Goal: Find specific page/section: Find specific page/section

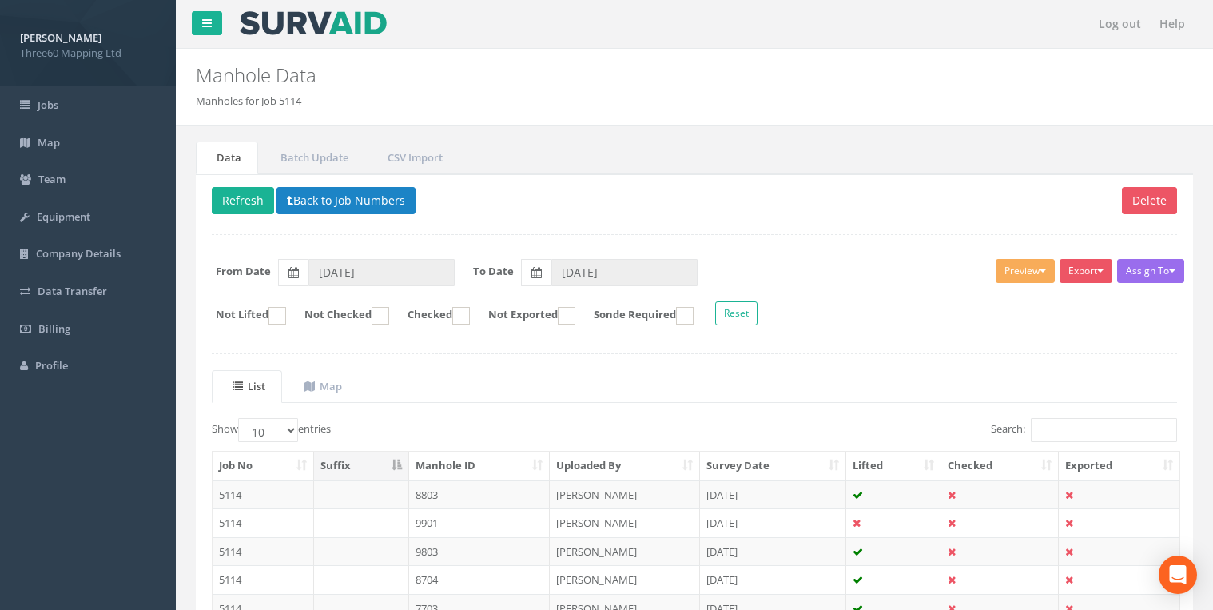
scroll to position [249, 0]
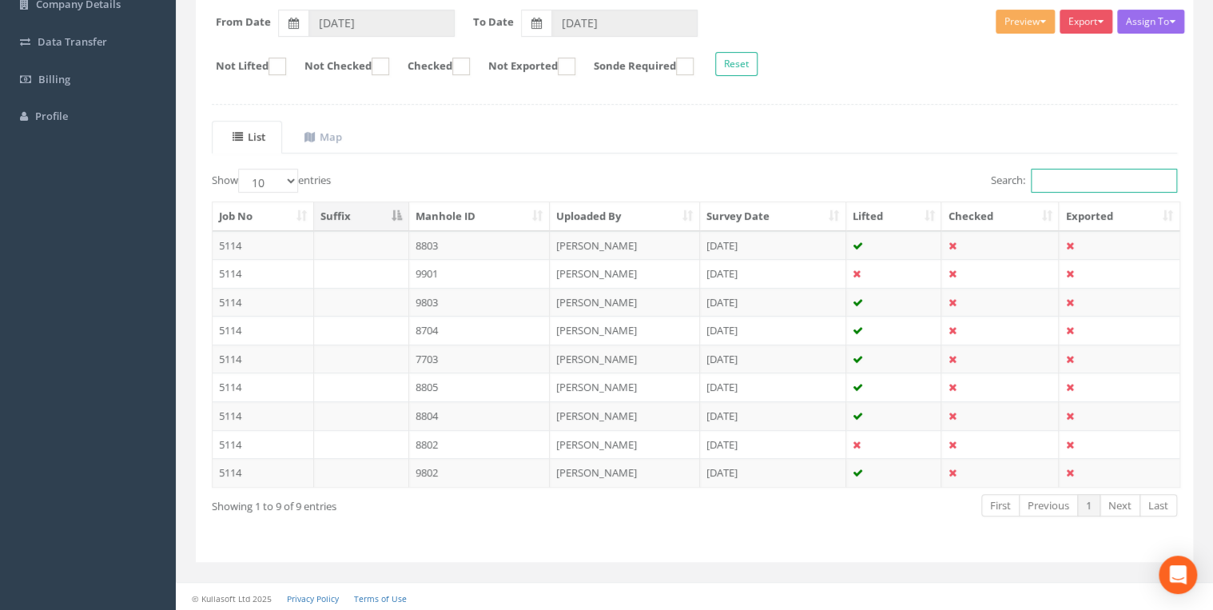
click at [1054, 176] on input "Search:" at bounding box center [1104, 181] width 146 height 24
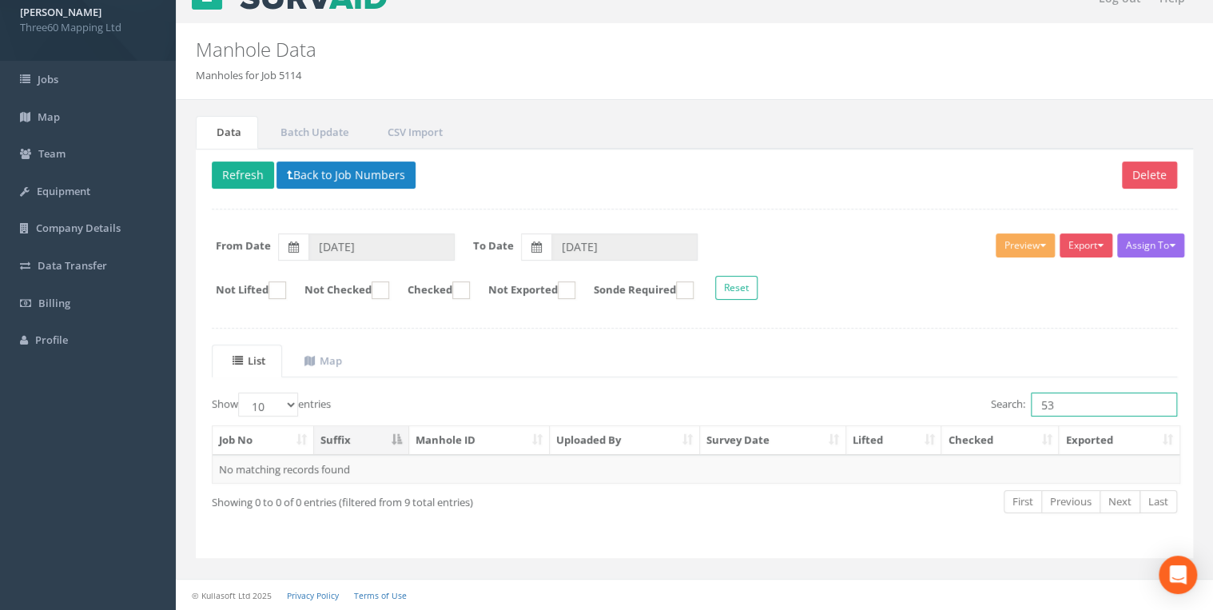
scroll to position [22, 0]
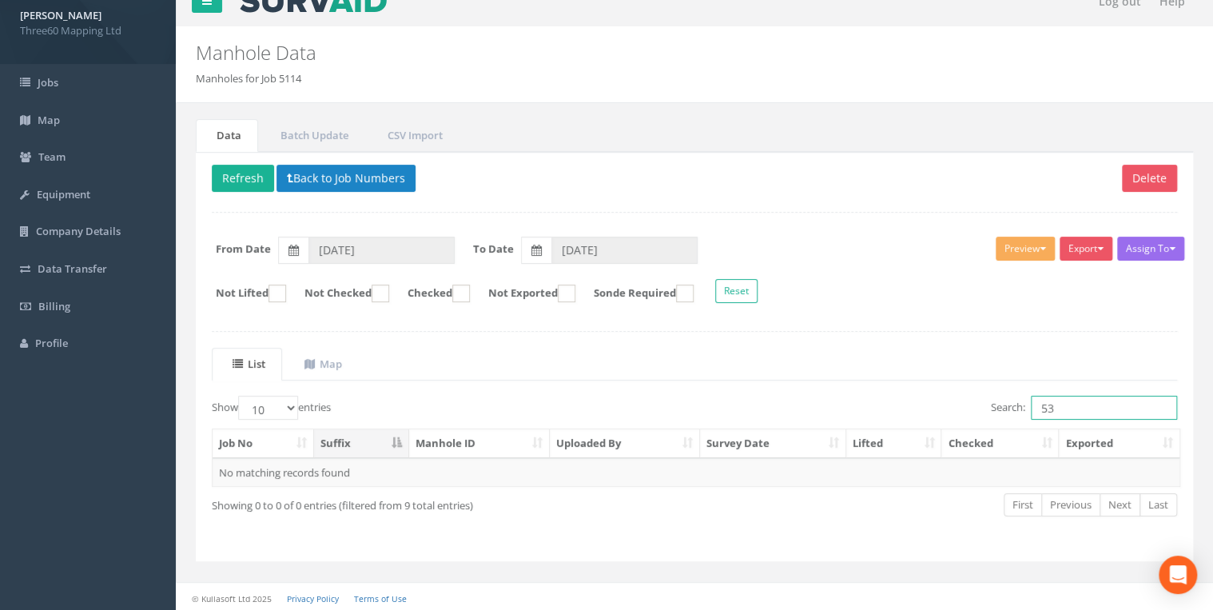
type input "5"
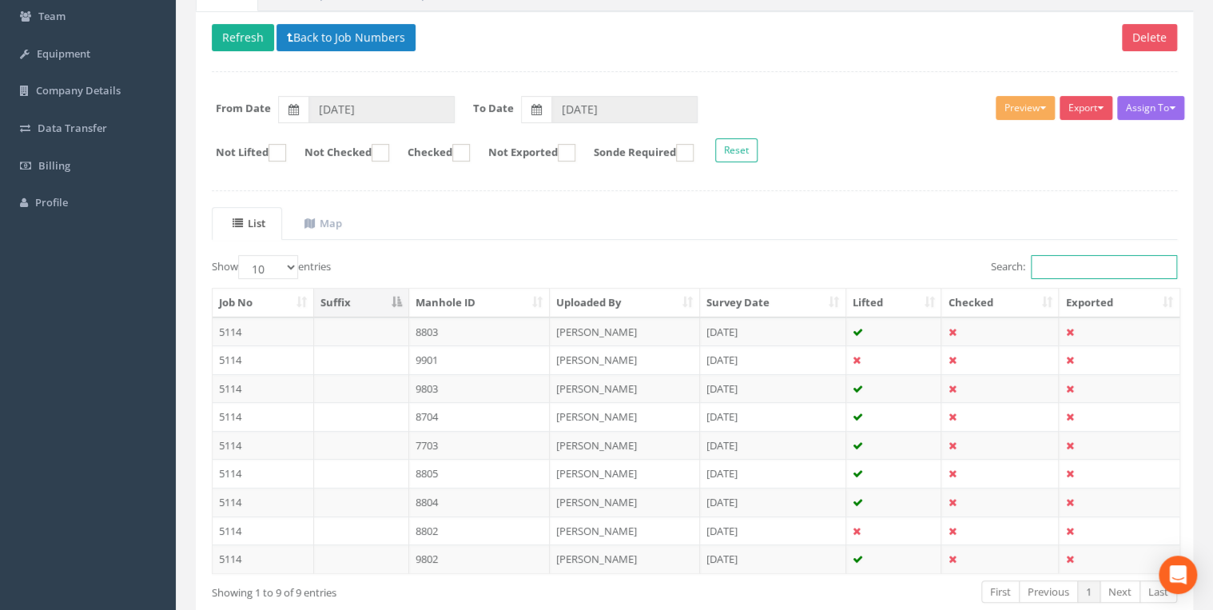
scroll to position [78, 0]
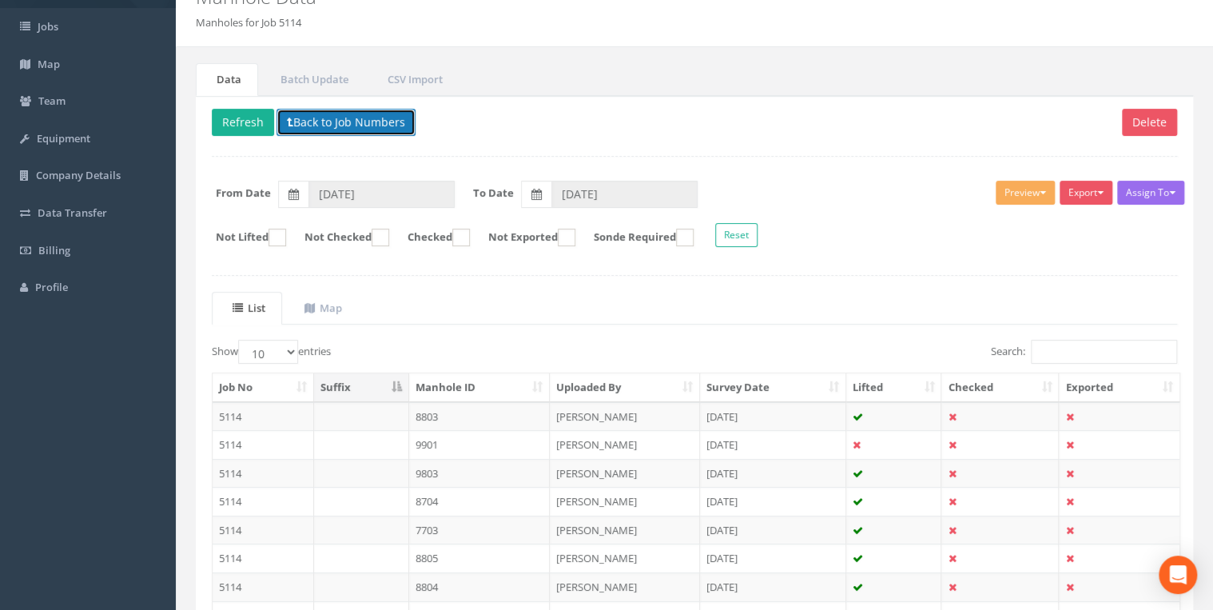
click at [329, 118] on button "Back to Job Numbers" at bounding box center [346, 122] width 139 height 27
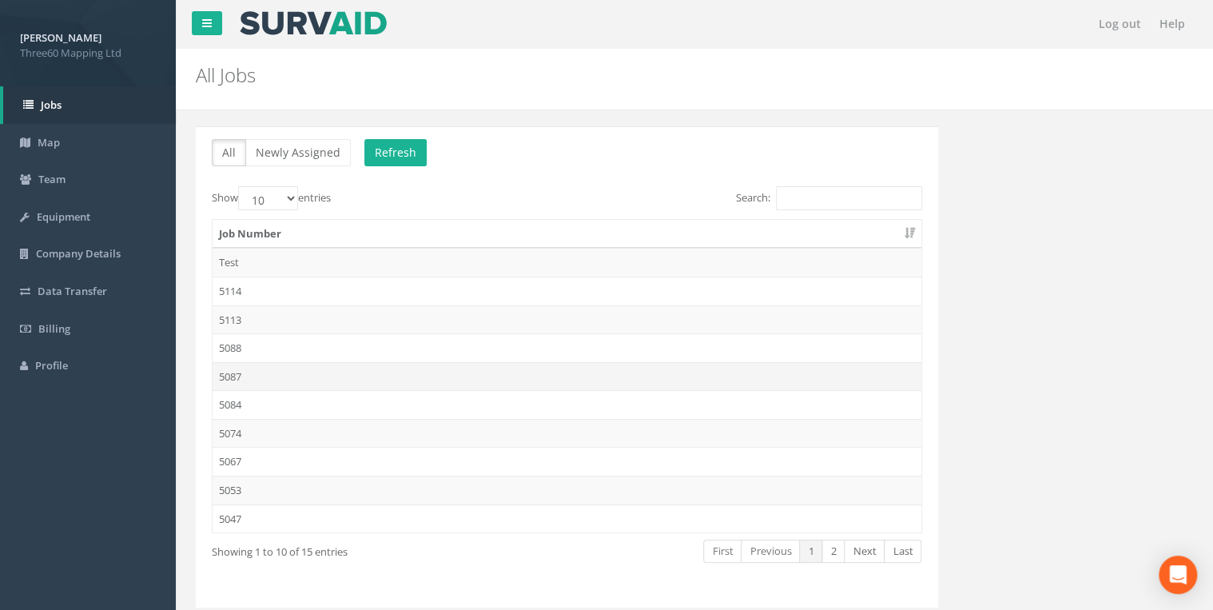
click at [248, 369] on td "5087" at bounding box center [567, 376] width 709 height 29
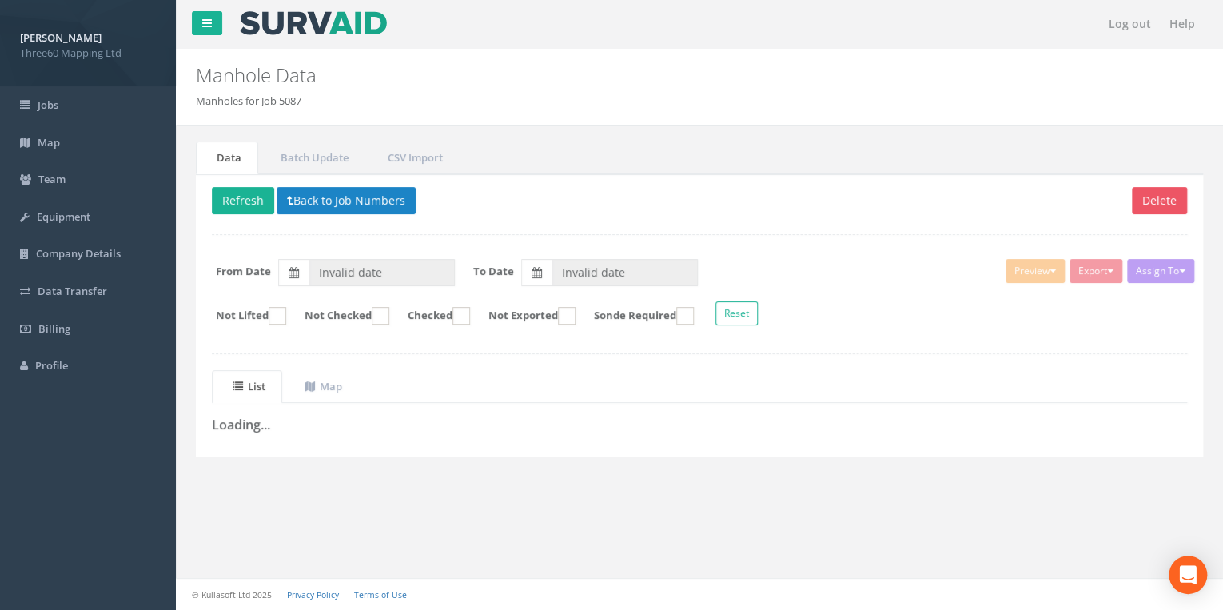
type input "[DATE]"
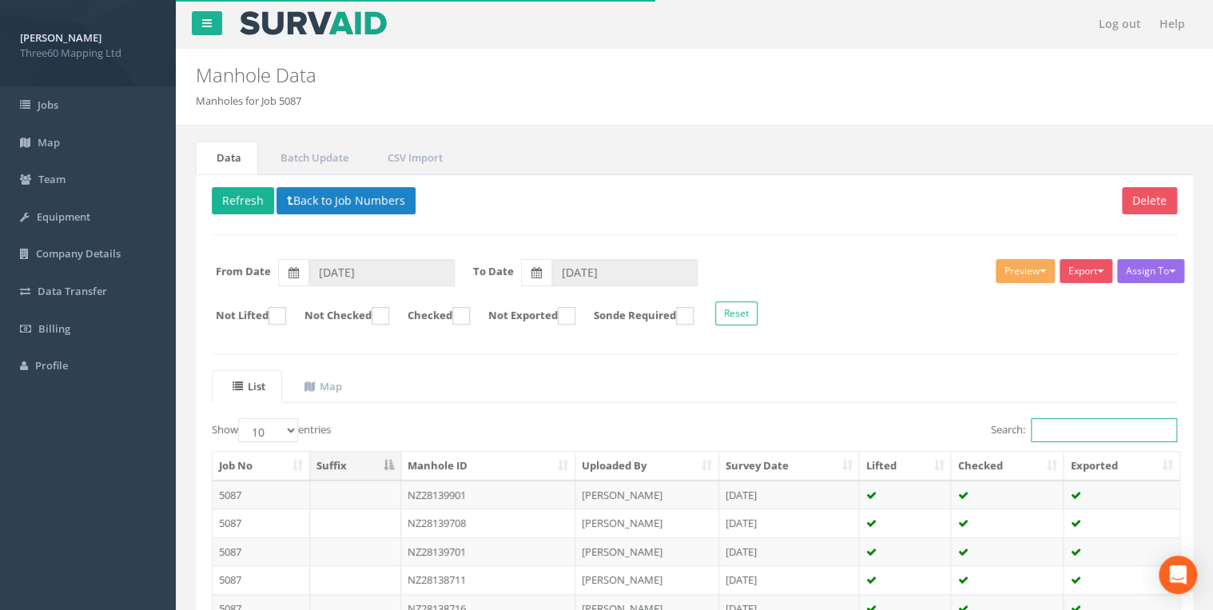
click at [1054, 430] on input "Search:" at bounding box center [1104, 430] width 146 height 24
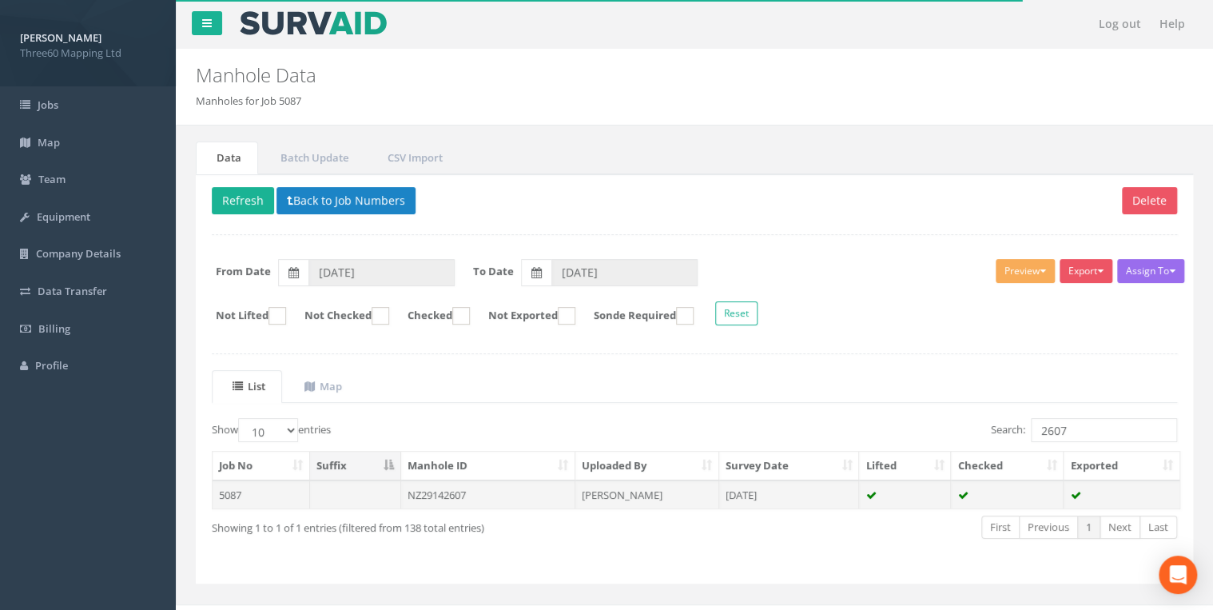
click at [414, 493] on td "NZ29142607" at bounding box center [488, 494] width 174 height 29
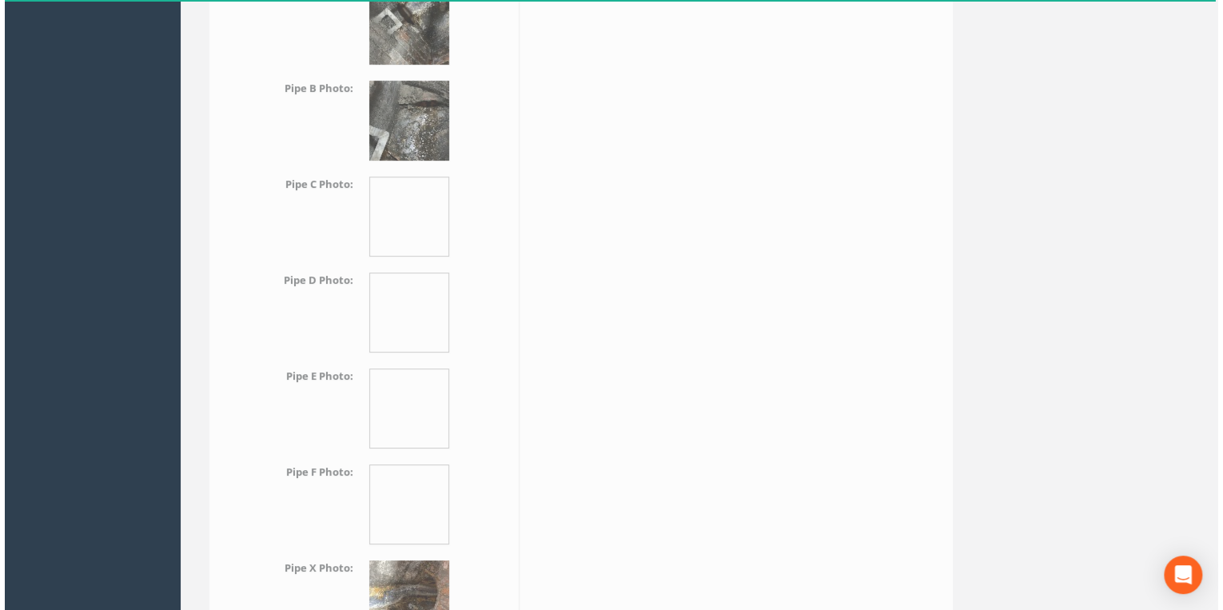
scroll to position [2871, 0]
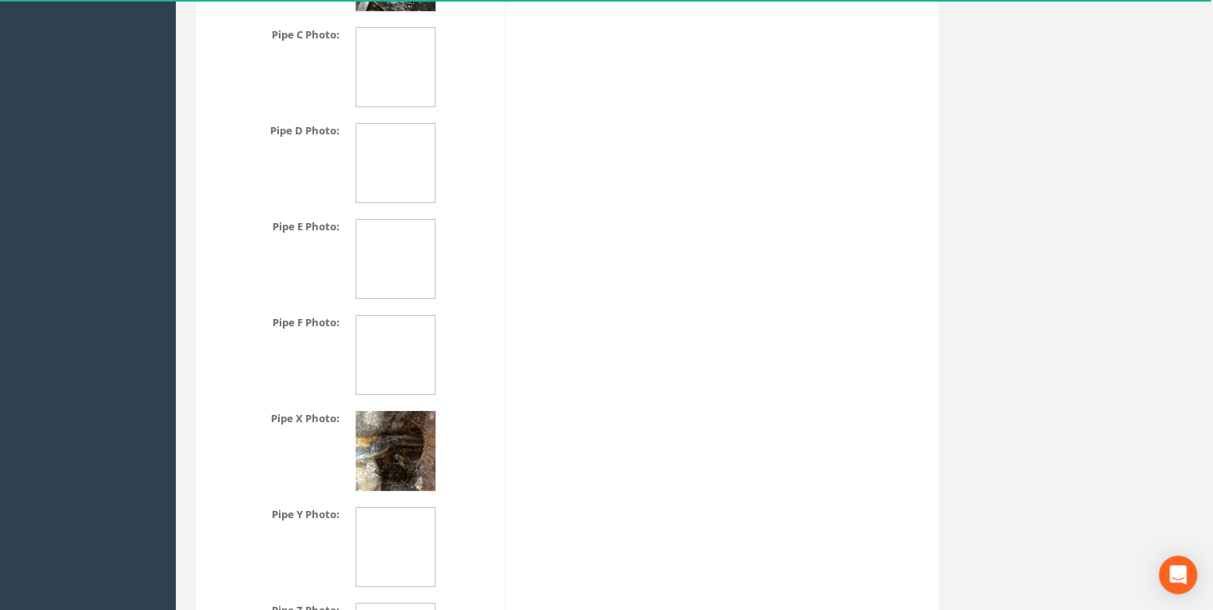
click at [385, 435] on img at bounding box center [396, 451] width 80 height 80
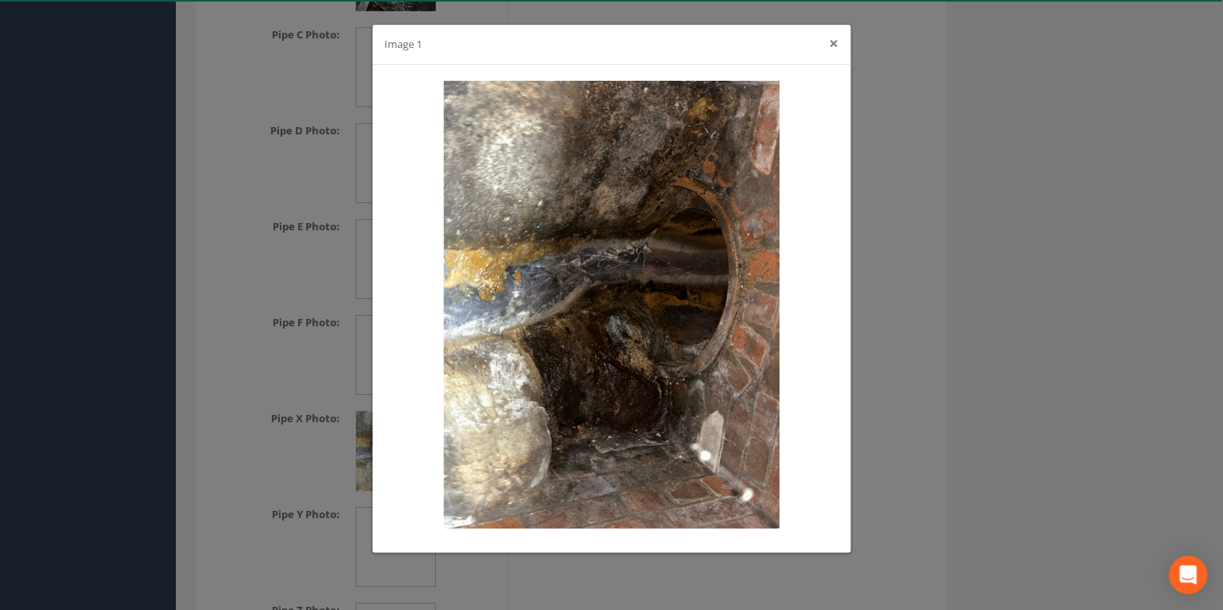
click at [831, 41] on button "×" at bounding box center [834, 43] width 10 height 17
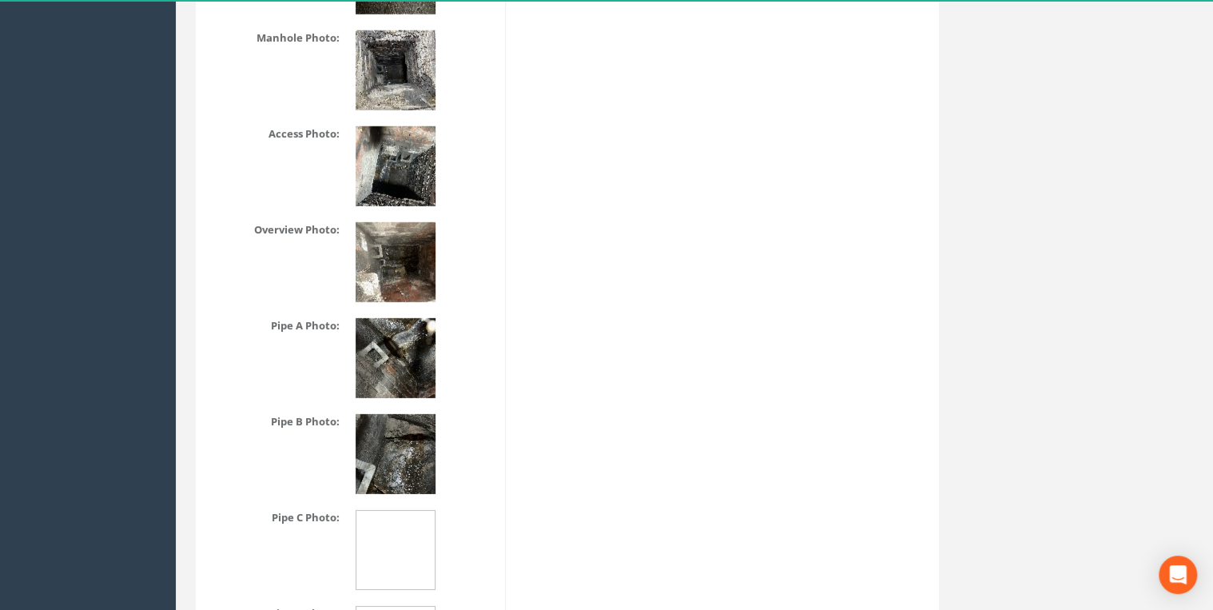
scroll to position [2360, 0]
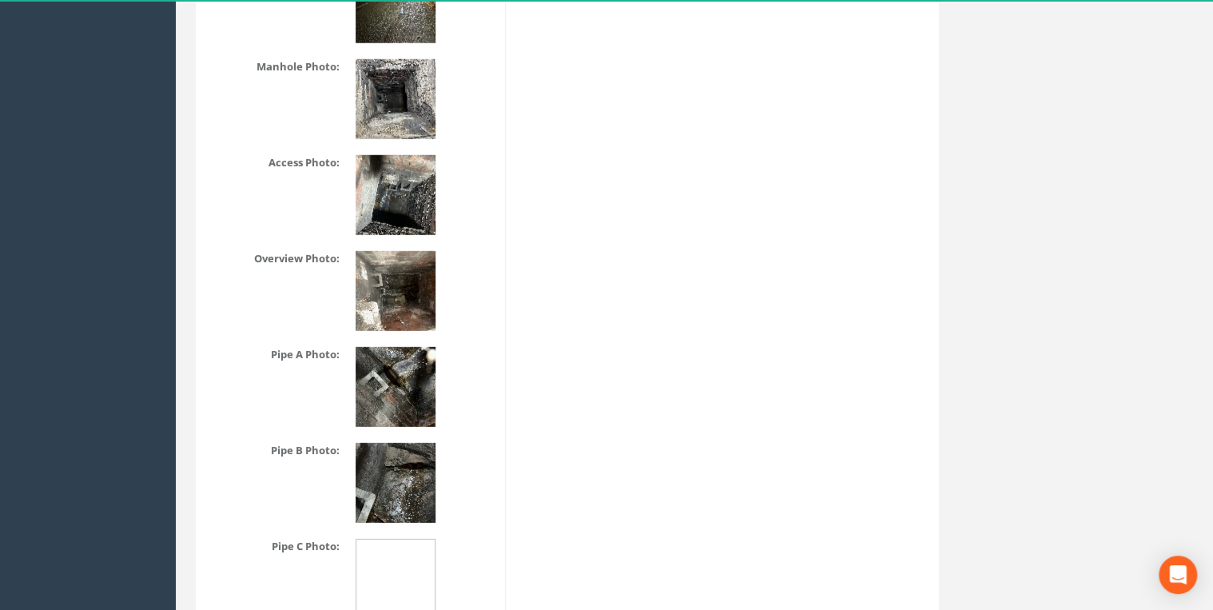
click at [409, 186] on img at bounding box center [396, 195] width 80 height 80
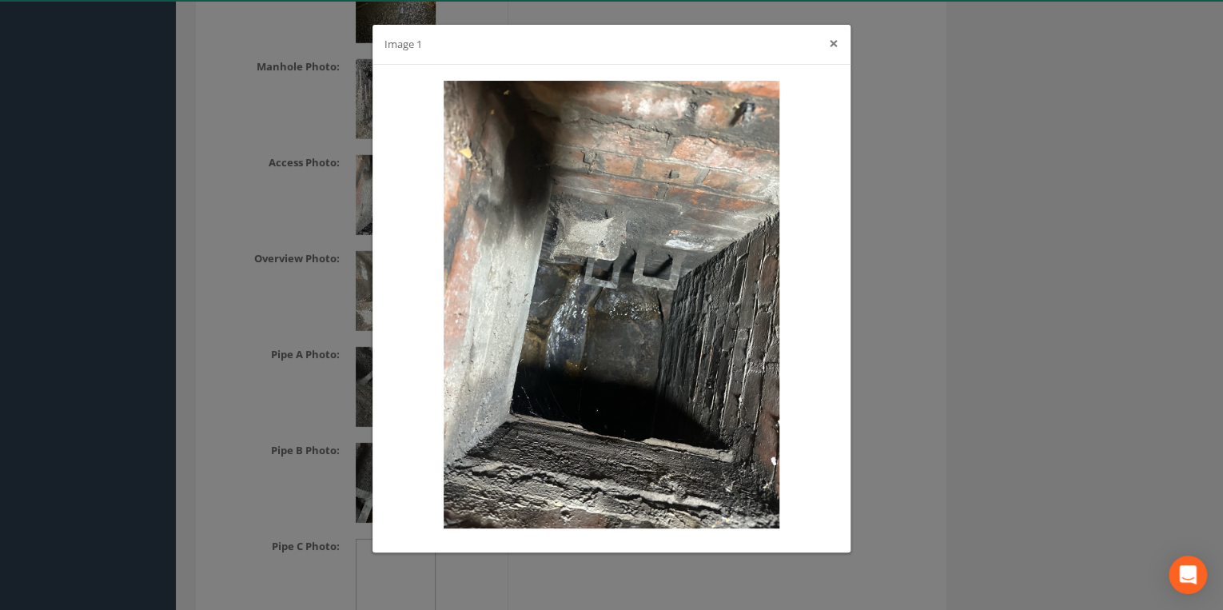
click at [835, 40] on button "×" at bounding box center [834, 43] width 10 height 17
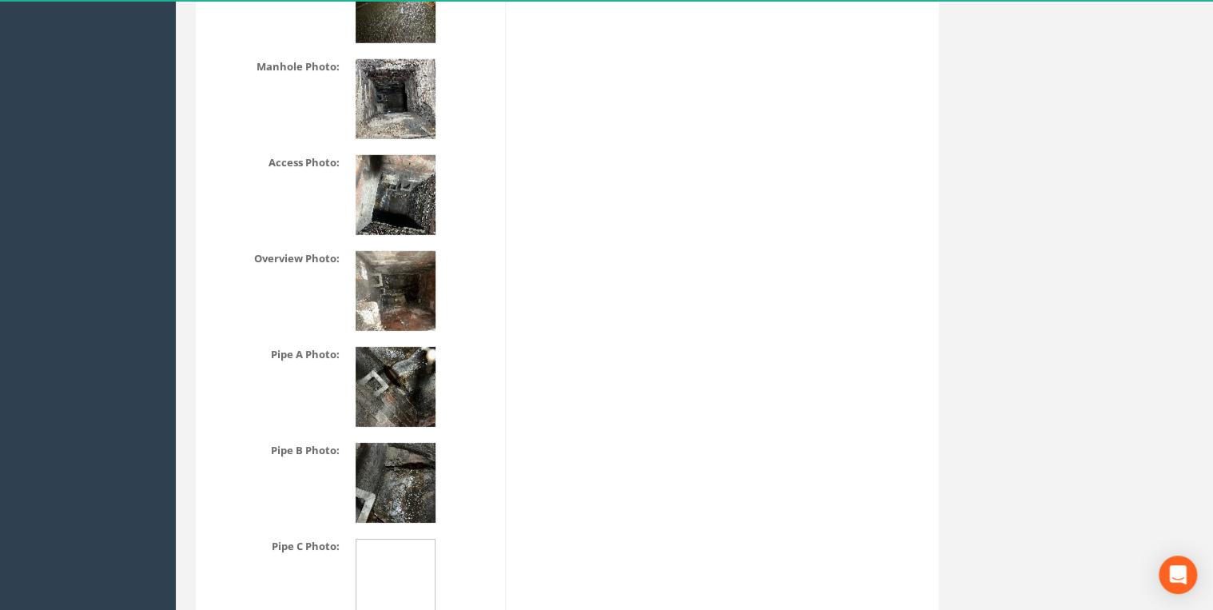
click at [392, 263] on img at bounding box center [396, 291] width 80 height 80
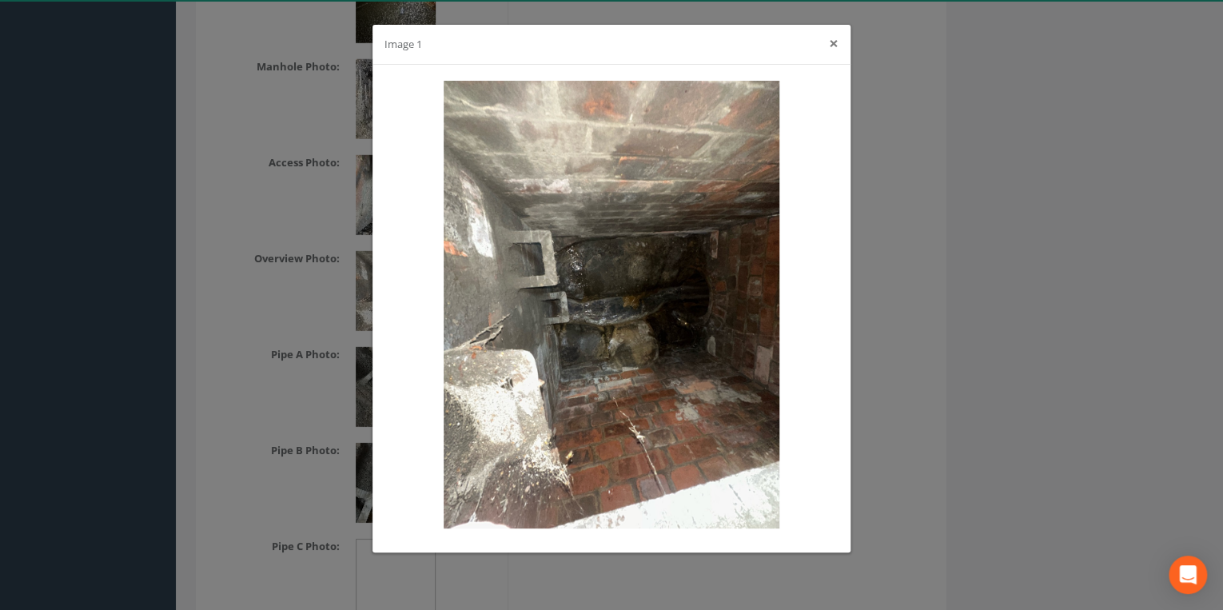
click at [835, 38] on button "×" at bounding box center [834, 43] width 10 height 17
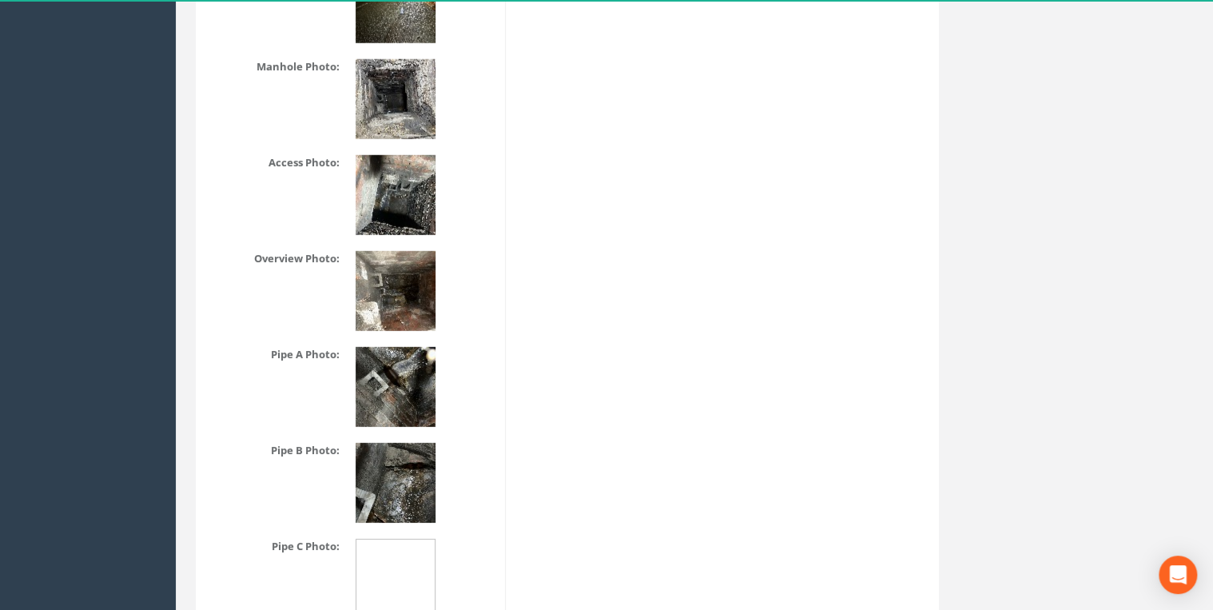
click at [368, 400] on img at bounding box center [396, 387] width 80 height 80
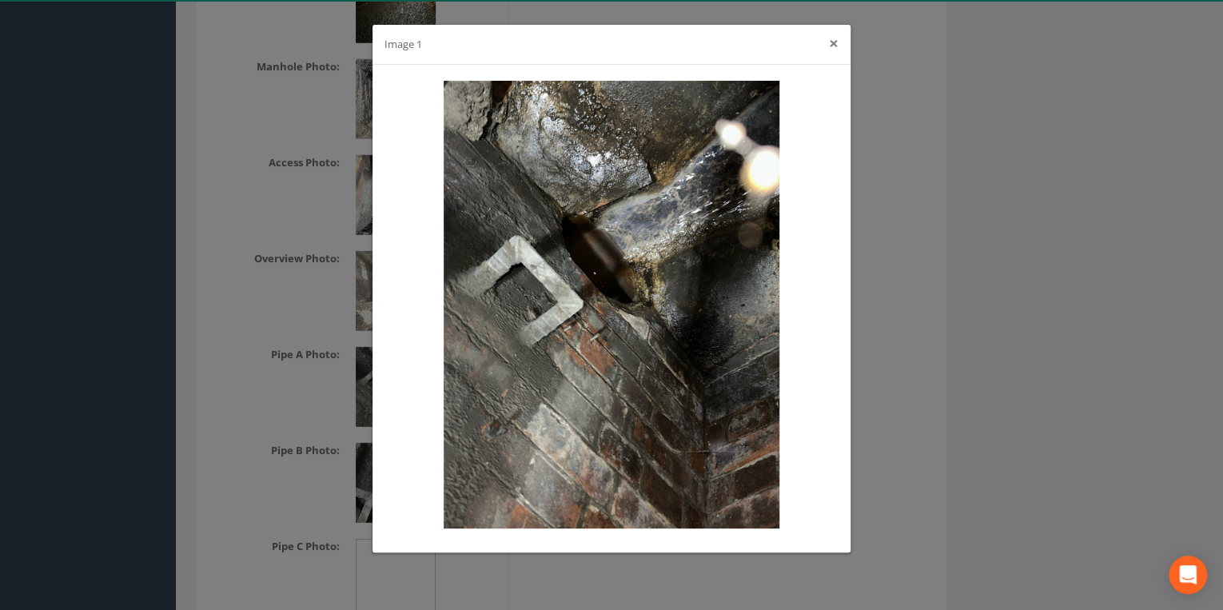
click at [835, 46] on button "×" at bounding box center [834, 43] width 10 height 17
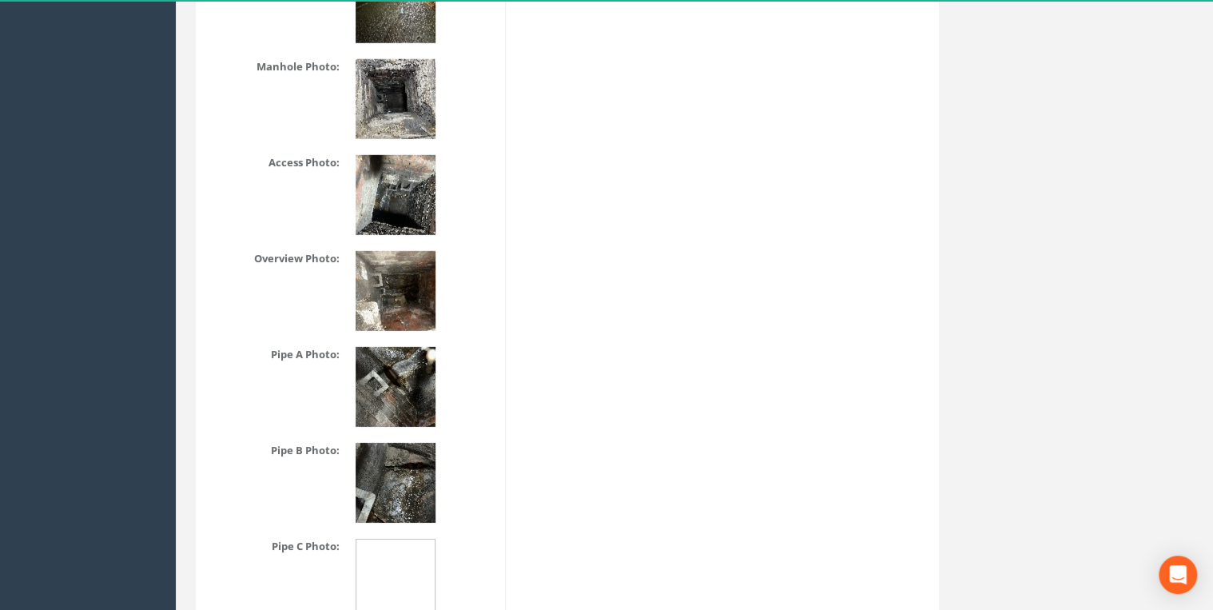
click at [408, 478] on img at bounding box center [396, 483] width 80 height 80
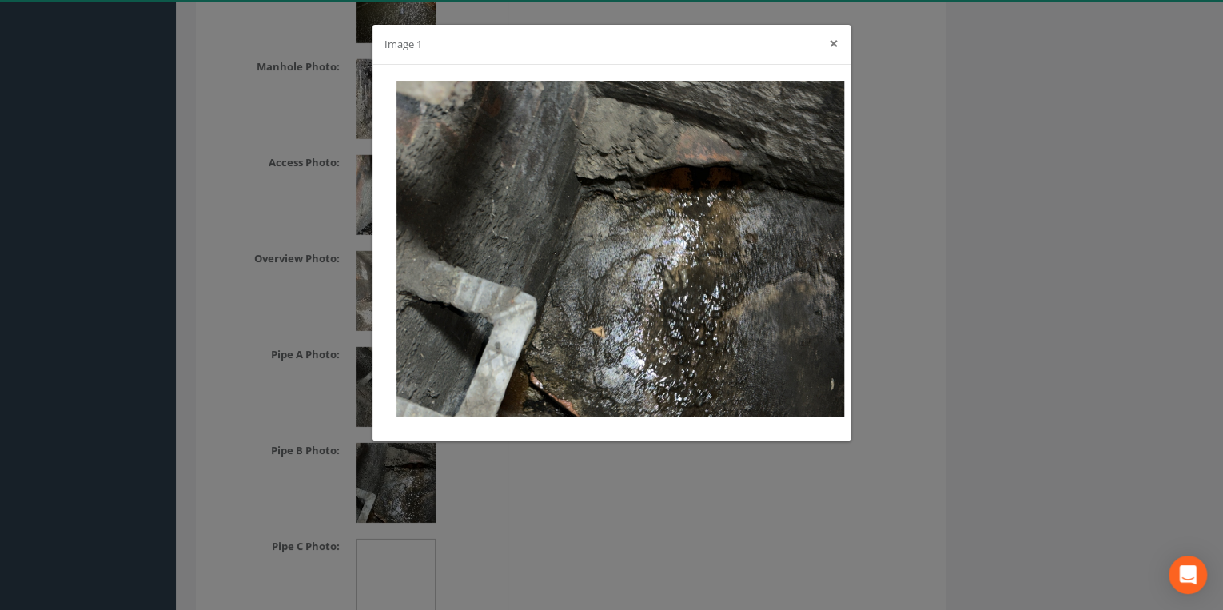
click at [833, 41] on button "×" at bounding box center [834, 43] width 10 height 17
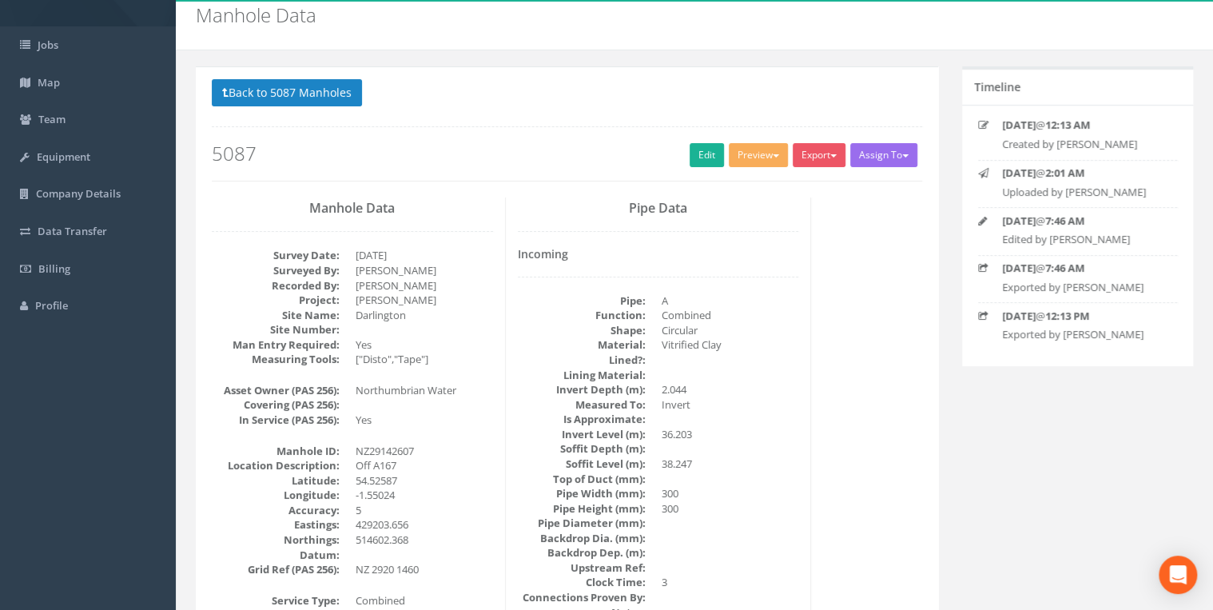
scroll to position [0, 0]
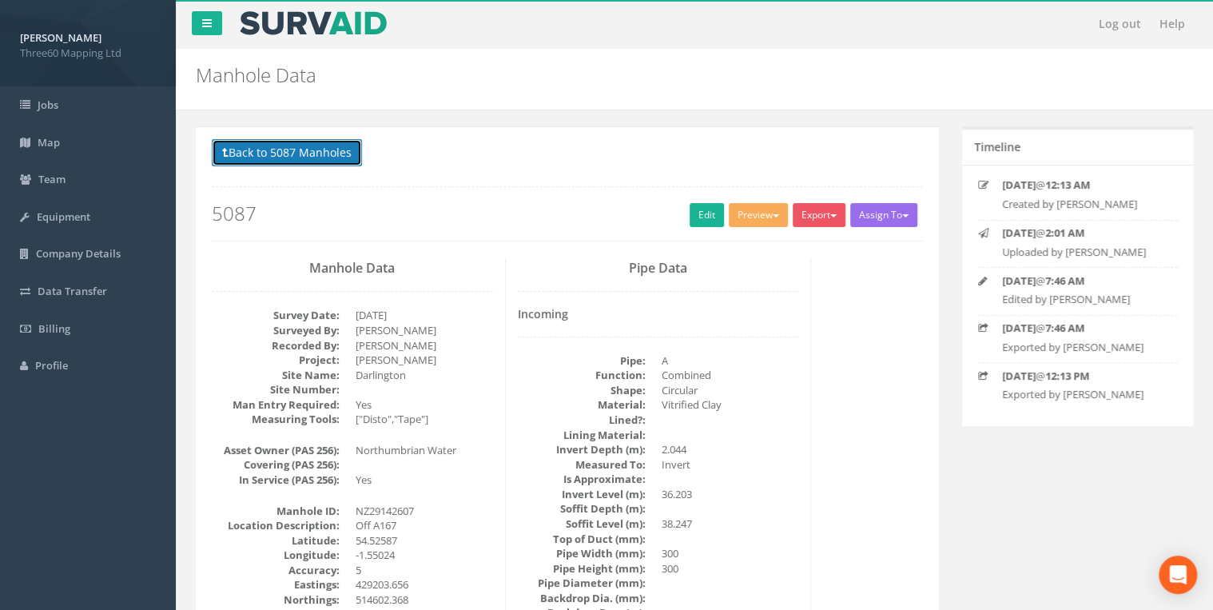
click at [250, 157] on button "Back to 5087 Manholes" at bounding box center [287, 152] width 150 height 27
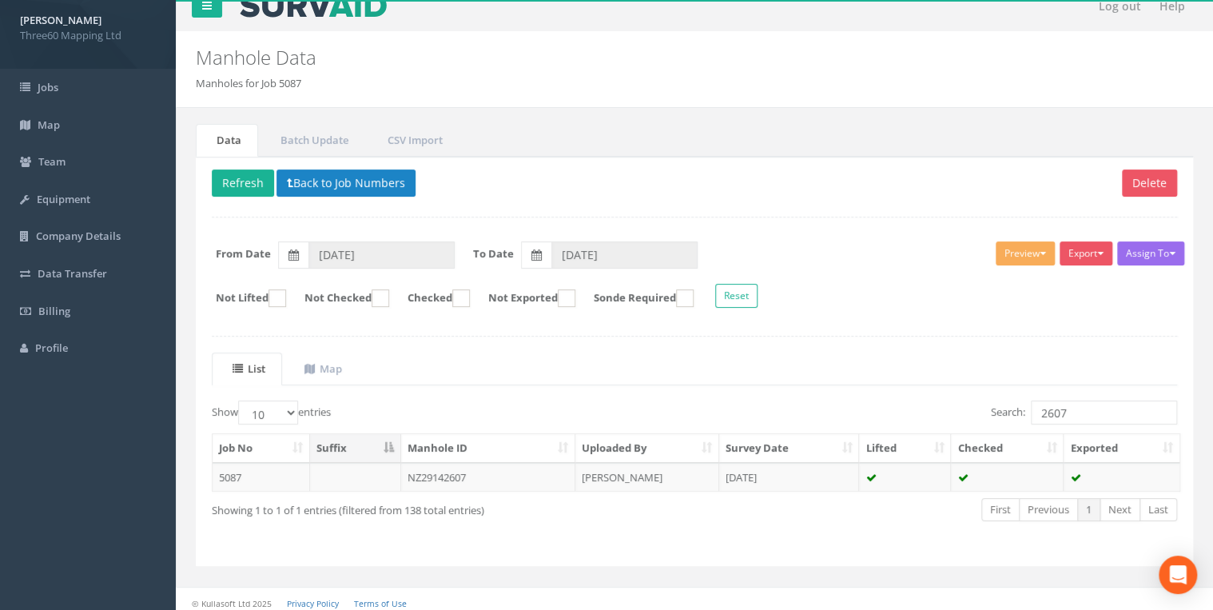
scroll to position [22, 0]
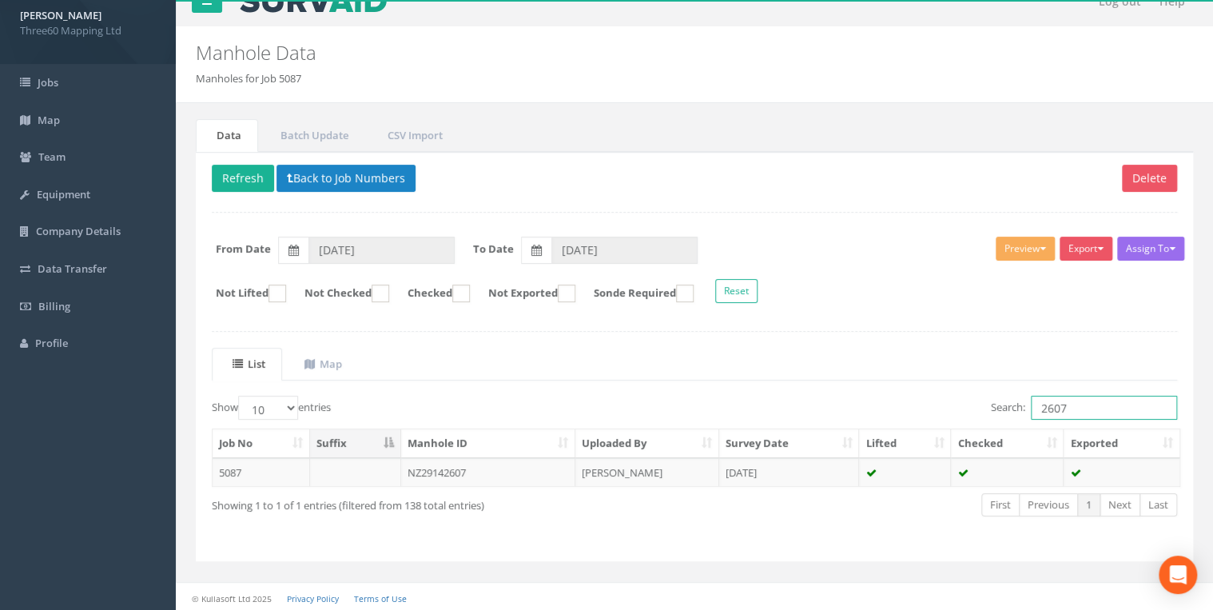
drag, startPoint x: 1074, startPoint y: 409, endPoint x: 1021, endPoint y: 409, distance: 53.6
click at [1021, 409] on label "Search: 2607" at bounding box center [1084, 408] width 186 height 24
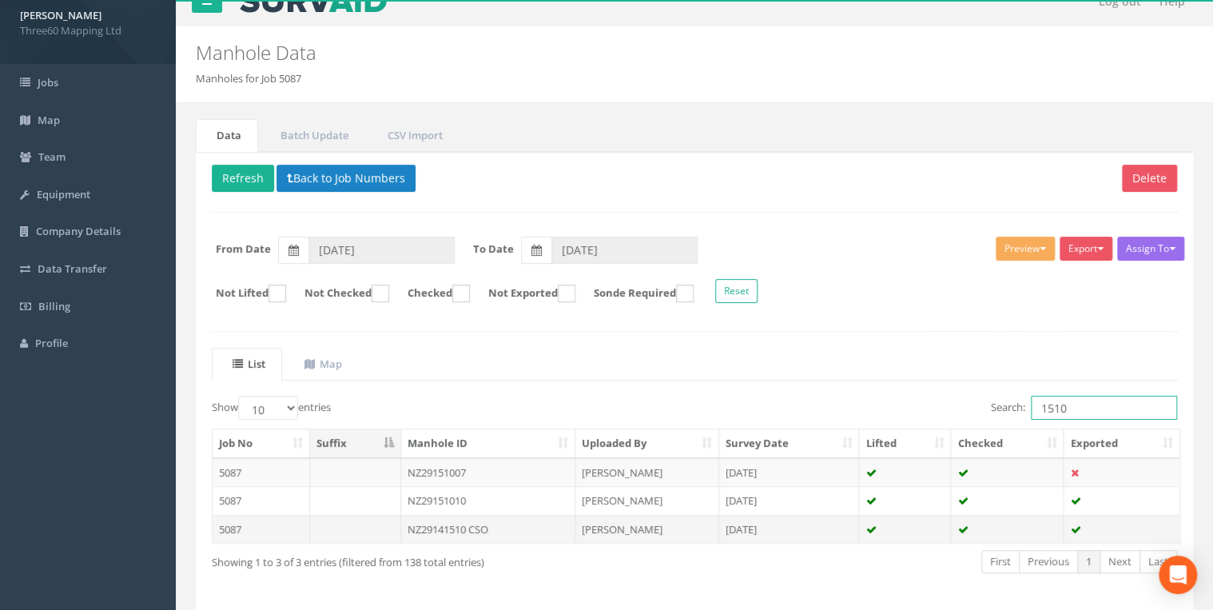
type input "1510"
click at [478, 522] on td "NZ29141510 CSO" at bounding box center [488, 529] width 174 height 29
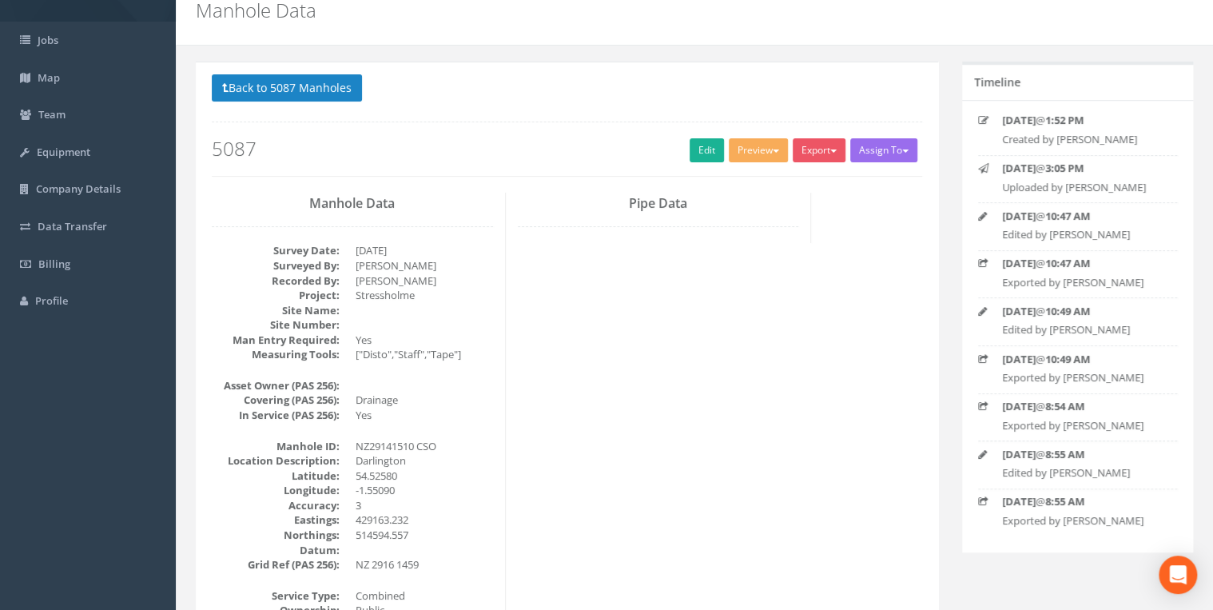
scroll to position [0, 0]
